Goal: Task Accomplishment & Management: Manage account settings

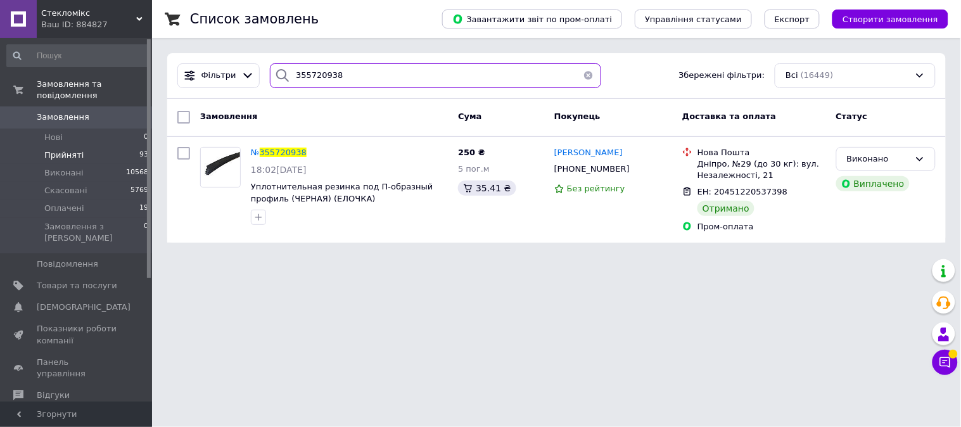
drag, startPoint x: 331, startPoint y: 74, endPoint x: 262, endPoint y: 79, distance: 69.8
click at [265, 79] on div "355720938" at bounding box center [435, 75] width 341 height 25
paste input "292360"
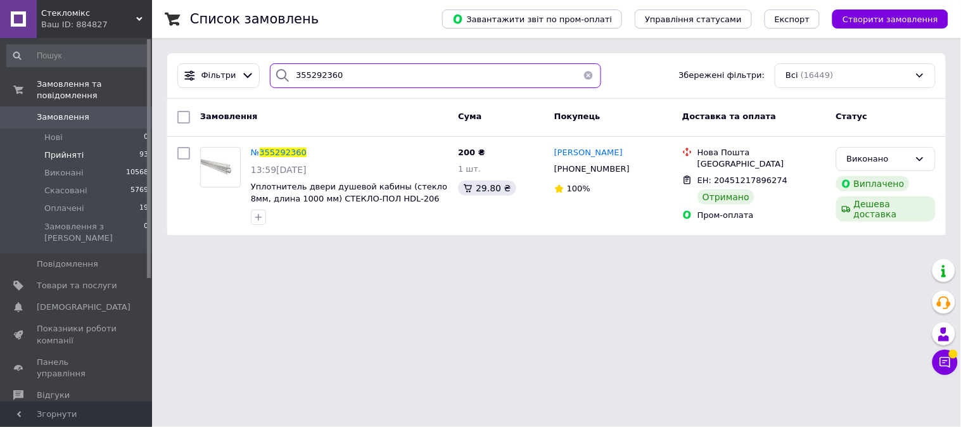
drag, startPoint x: 372, startPoint y: 70, endPoint x: 267, endPoint y: 74, distance: 105.2
click at [270, 74] on div "355292360" at bounding box center [435, 75] width 331 height 25
paste input "608374"
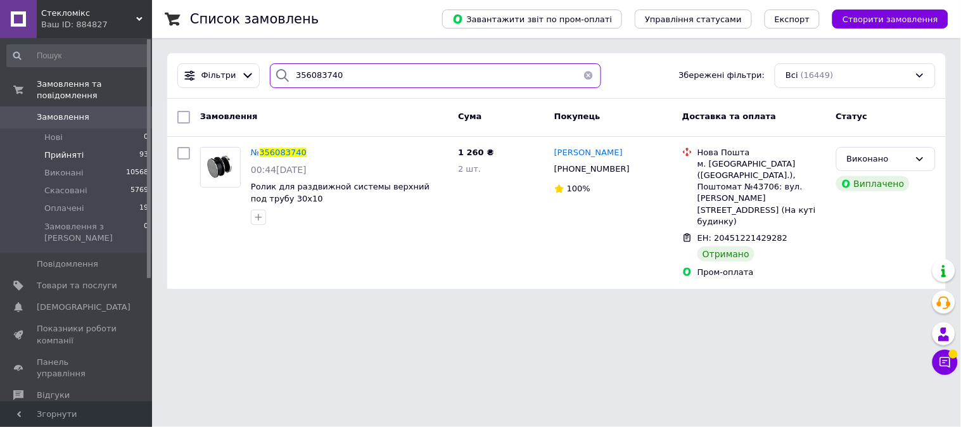
drag, startPoint x: 346, startPoint y: 70, endPoint x: 263, endPoint y: 77, distance: 83.2
click at [265, 77] on div "356083740" at bounding box center [435, 75] width 341 height 25
paste input "234495"
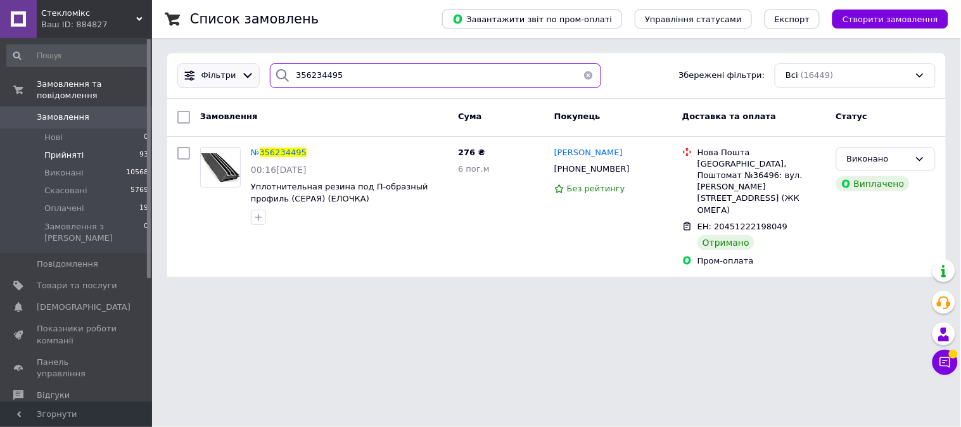
drag, startPoint x: 344, startPoint y: 81, endPoint x: 251, endPoint y: 73, distance: 92.8
click at [251, 73] on div "Фільтри 356234495 Збережені фільтри: Всі (16449)" at bounding box center [556, 75] width 768 height 25
paste input "593547"
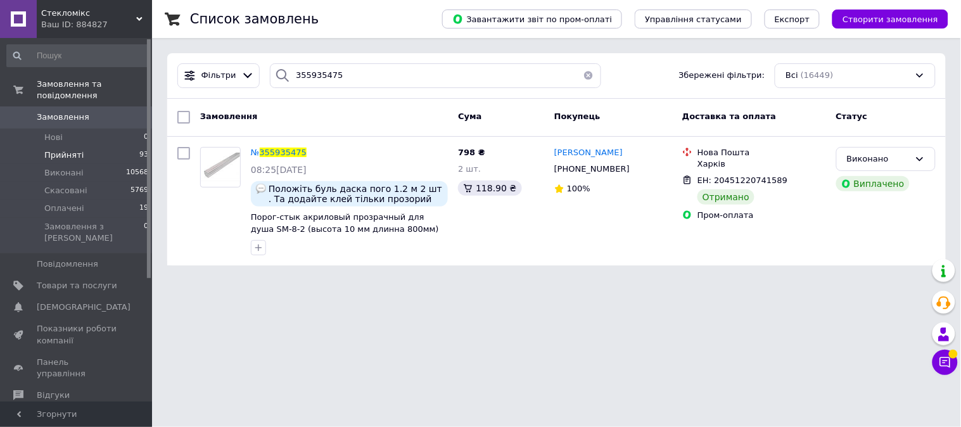
click at [365, 281] on html "Стекломікс Ваш ID: 884827 Сайт Стекломікс Кабінет покупця Перевірити стан систе…" at bounding box center [480, 140] width 961 height 281
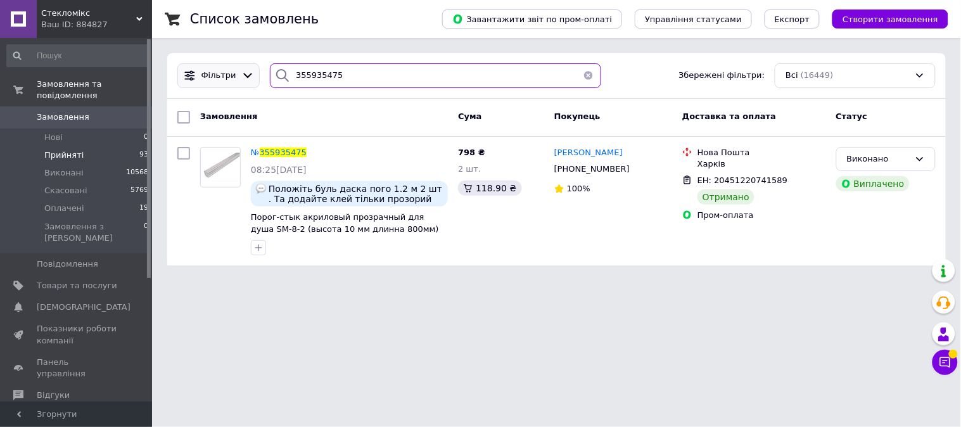
drag, startPoint x: 358, startPoint y: 73, endPoint x: 239, endPoint y: 77, distance: 119.8
click at [239, 77] on div "Фільтри 355935475 Збережені фільтри: Всі (16449)" at bounding box center [556, 75] width 768 height 25
paste input "40736"
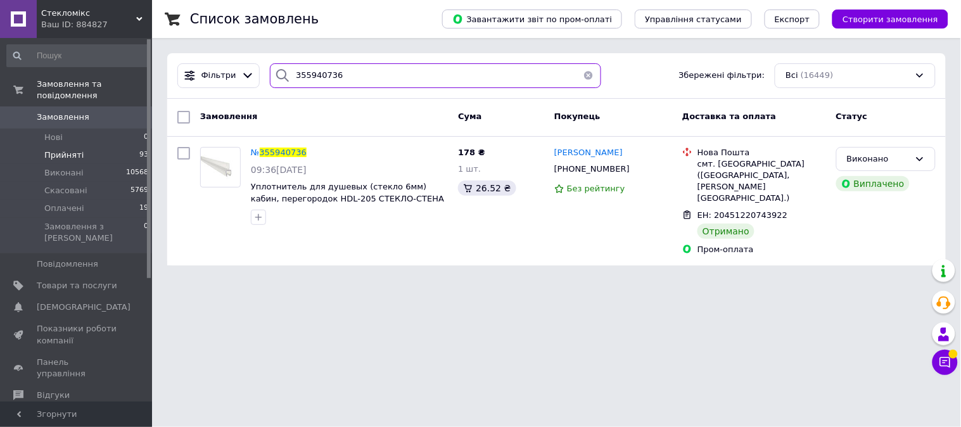
drag, startPoint x: 345, startPoint y: 77, endPoint x: 267, endPoint y: 80, distance: 78.6
click at [270, 80] on div "355940736" at bounding box center [435, 75] width 331 height 25
paste input "3094944"
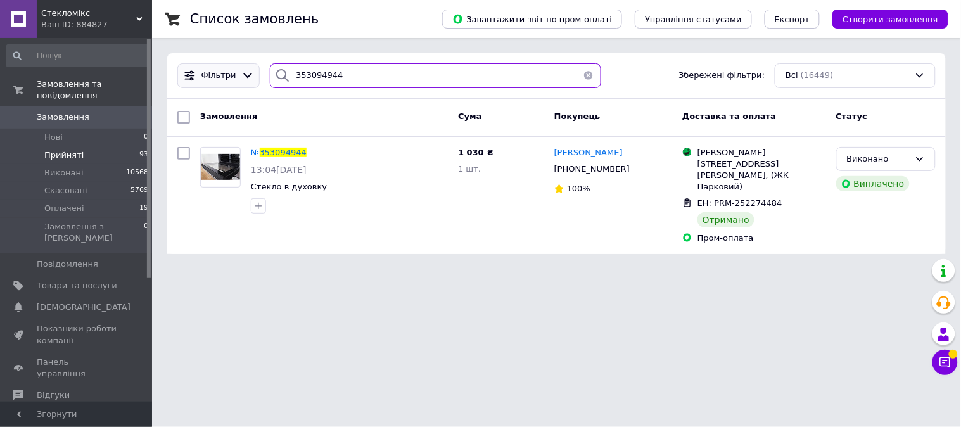
drag, startPoint x: 353, startPoint y: 77, endPoint x: 237, endPoint y: 77, distance: 116.5
click at [238, 74] on div "Фільтри 353094944 Збережені фільтри: Всі (16449)" at bounding box center [556, 75] width 768 height 25
paste input "5940736"
type input "355940736"
